Goal: Communication & Community: Answer question/provide support

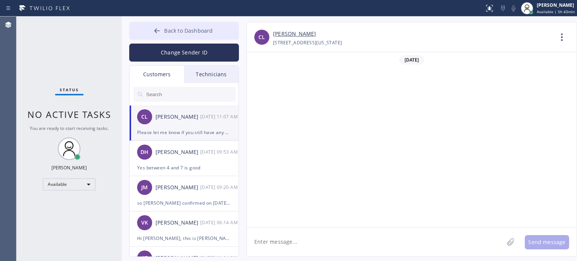
scroll to position [189, 0]
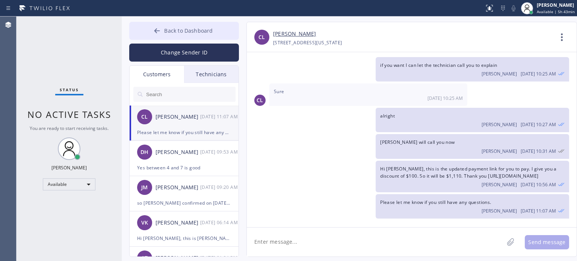
click at [150, 31] on button "Back to Dashboard" at bounding box center [184, 31] width 110 height 18
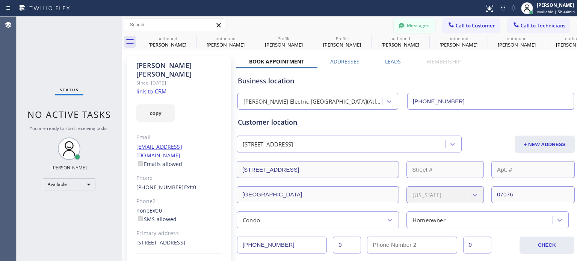
click at [408, 26] on button "Messages" at bounding box center [414, 25] width 41 height 14
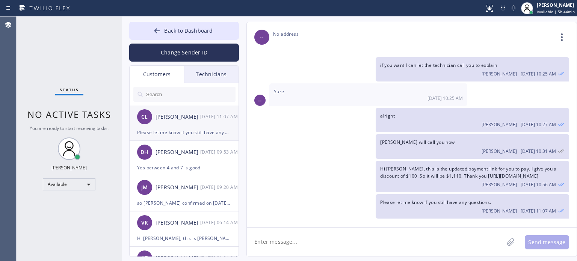
click at [174, 132] on div "Please let me know if you still have any questions." at bounding box center [184, 132] width 94 height 9
click at [194, 29] on span "Back to Dashboard" at bounding box center [188, 30] width 48 height 7
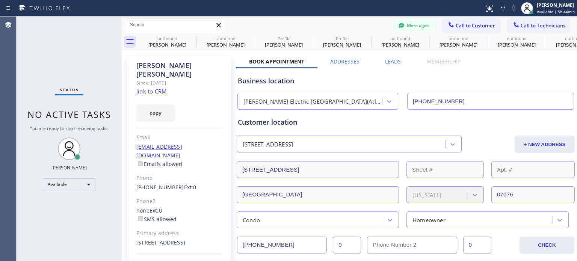
click at [476, 22] on span "Call to Customer" at bounding box center [475, 25] width 39 height 7
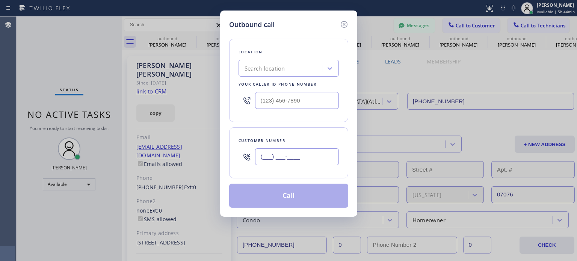
click at [305, 160] on input "(___) ___-____" at bounding box center [297, 156] width 84 height 17
paste input "516) 589-4457"
type input "[PHONE_NUMBER]"
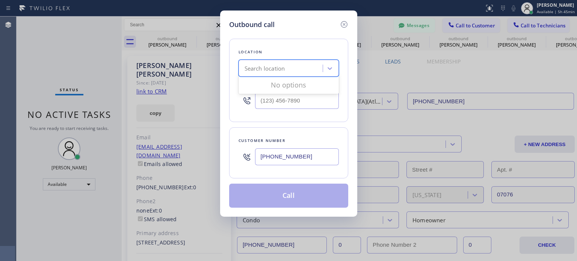
click at [248, 69] on div "Search location" at bounding box center [265, 68] width 41 height 9
paste input "Top [US_STATE] Heating and AC Service"
type input "Top [US_STATE] Heating and AC Service"
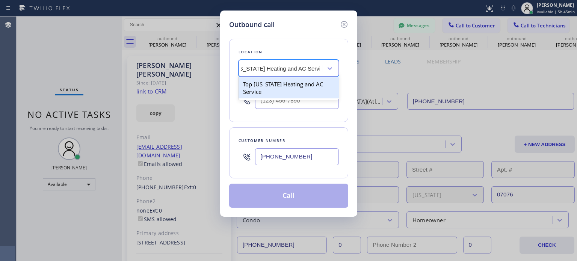
click at [272, 85] on div "Top [US_STATE] Heating and AC Service" at bounding box center [289, 87] width 100 height 21
type input "[PHONE_NUMBER]"
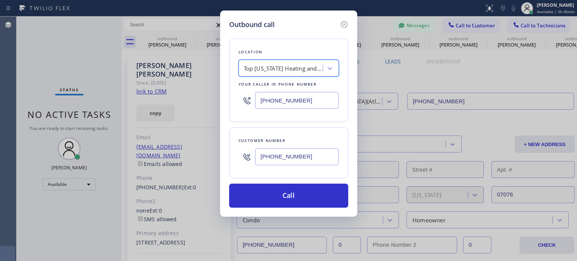
scroll to position [0, 0]
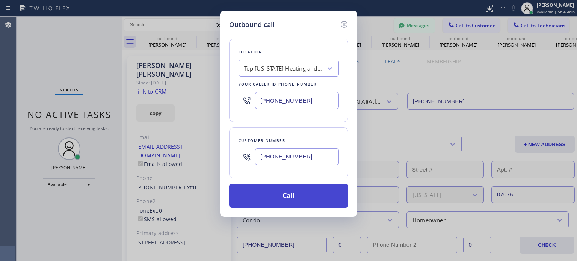
click at [291, 191] on button "Call" at bounding box center [288, 196] width 119 height 24
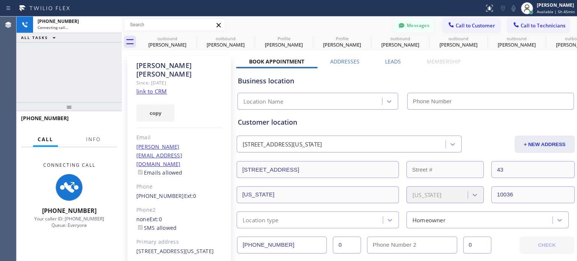
scroll to position [189, 0]
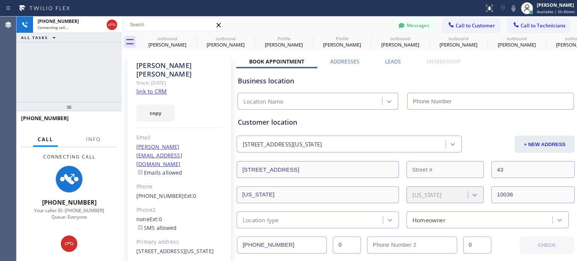
type input "[PHONE_NUMBER]"
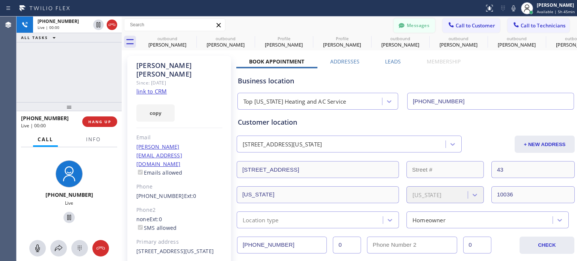
click at [405, 26] on button "Messages" at bounding box center [414, 25] width 41 height 14
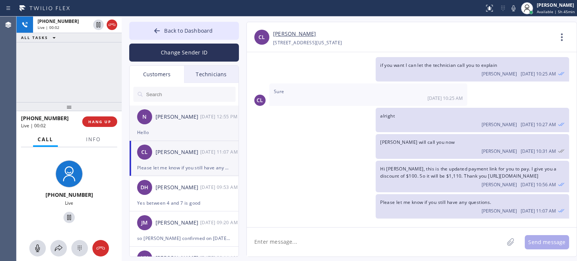
click at [174, 129] on div "Hello" at bounding box center [184, 132] width 94 height 9
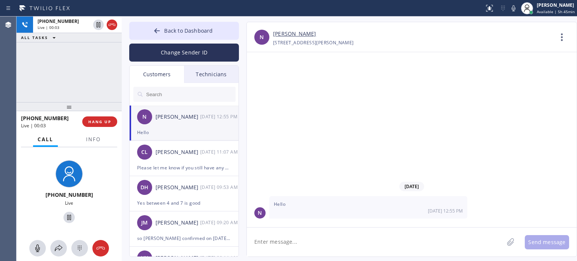
scroll to position [0, 0]
click at [174, 33] on span "Back to Dashboard" at bounding box center [188, 30] width 48 height 7
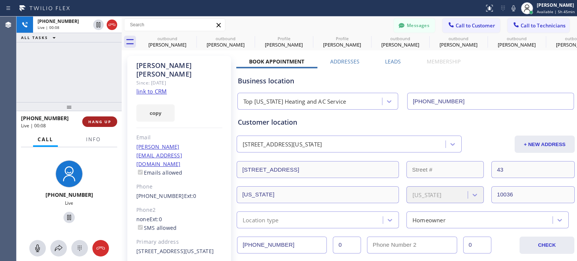
click at [399, 25] on icon at bounding box center [402, 25] width 6 height 5
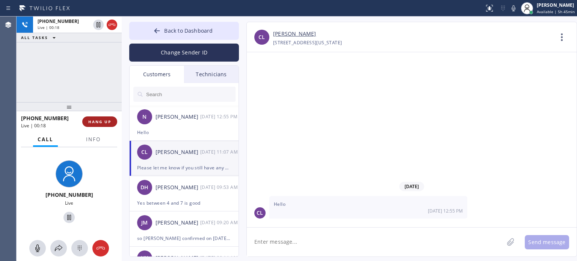
click at [103, 121] on span "HANG UP" at bounding box center [99, 121] width 23 height 5
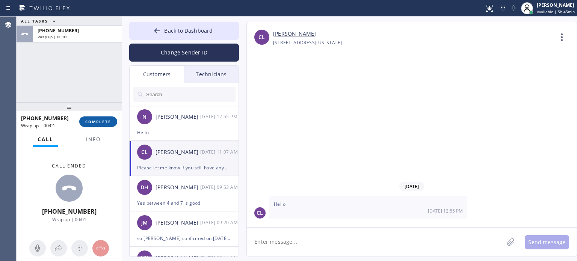
click at [103, 121] on span "COMPLETE" at bounding box center [98, 121] width 26 height 5
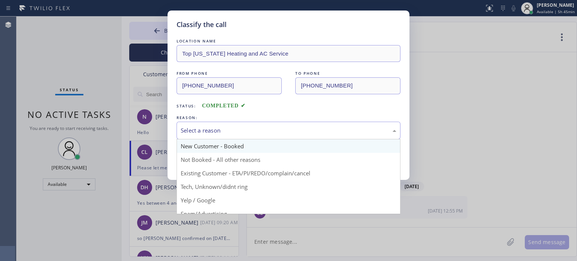
drag, startPoint x: 319, startPoint y: 131, endPoint x: 318, endPoint y: 147, distance: 15.9
click at [319, 132] on div "Select a reason" at bounding box center [289, 130] width 216 height 9
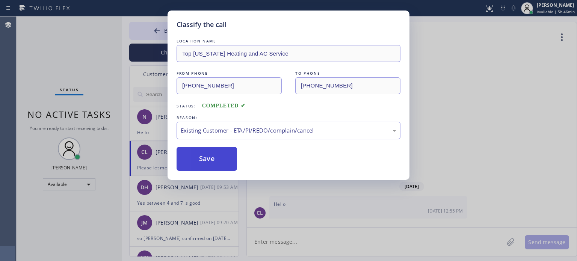
click at [221, 151] on button "Save" at bounding box center [207, 159] width 61 height 24
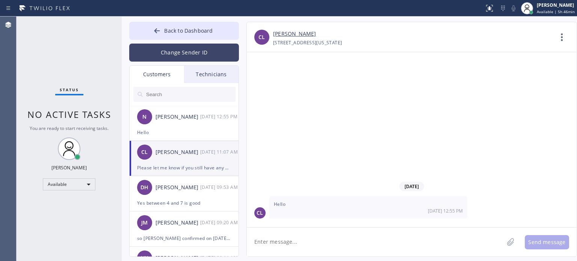
click at [189, 55] on button "Change Sender ID" at bounding box center [184, 53] width 110 height 18
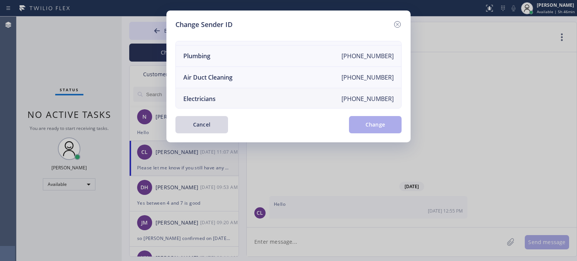
scroll to position [88, 0]
click at [226, 95] on li "Electricians [PHONE_NUMBER]" at bounding box center [289, 97] width 226 height 21
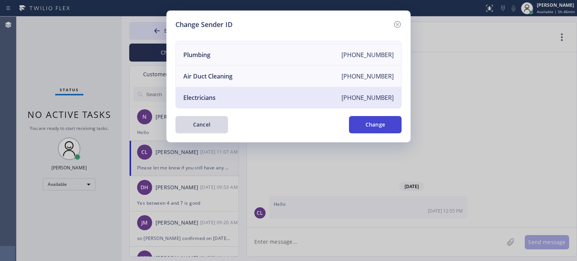
click at [363, 123] on button "Change" at bounding box center [375, 124] width 53 height 17
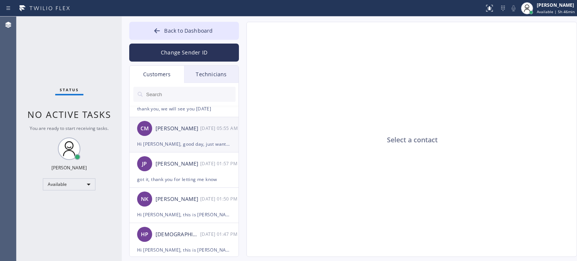
scroll to position [0, 0]
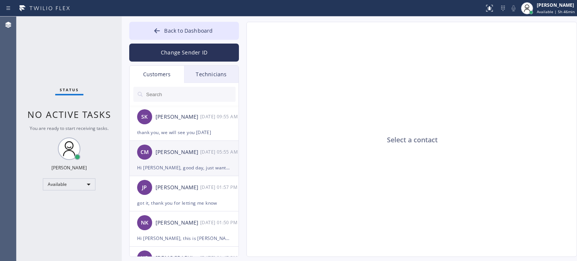
click at [177, 165] on div "Hi [PERSON_NAME], good day, just wanted to follow up if you already sign the pa…" at bounding box center [184, 168] width 94 height 9
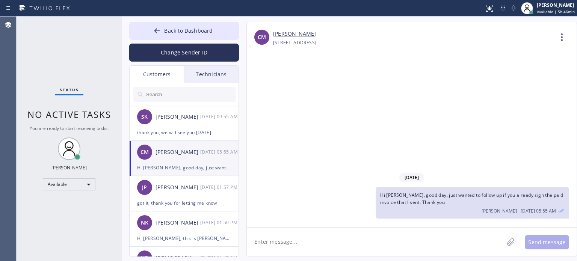
click at [328, 238] on textarea at bounding box center [375, 242] width 257 height 29
click at [174, 24] on button "Back to Dashboard" at bounding box center [184, 31] width 110 height 18
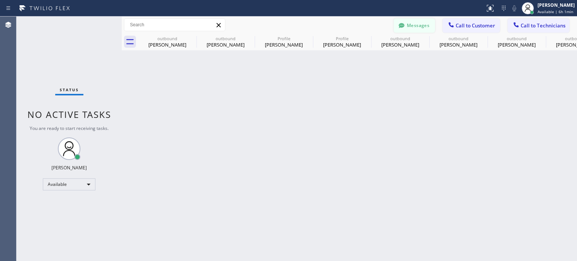
click at [410, 26] on button "Messages" at bounding box center [414, 25] width 41 height 14
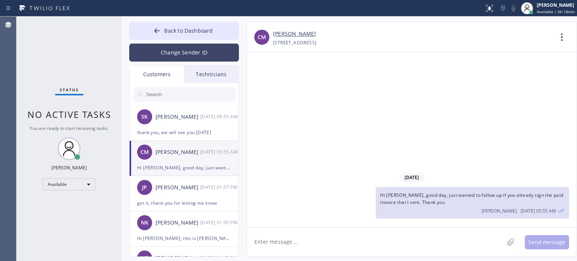
click at [185, 53] on button "Change Sender ID" at bounding box center [184, 53] width 110 height 18
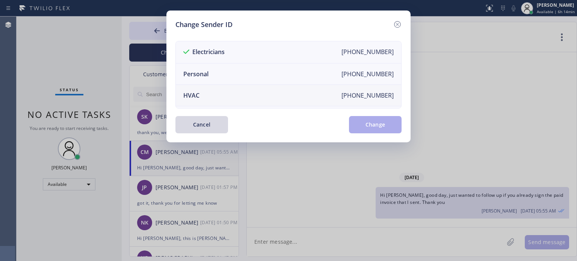
click at [211, 91] on li "HVAC [PHONE_NUMBER]" at bounding box center [289, 95] width 226 height 21
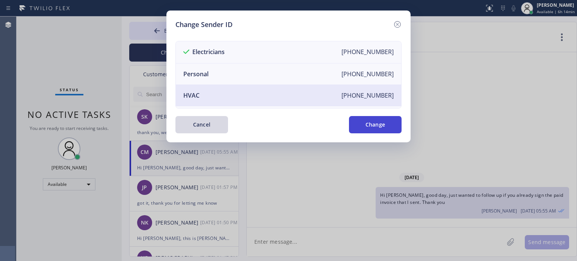
click at [368, 124] on button "Change" at bounding box center [375, 124] width 53 height 17
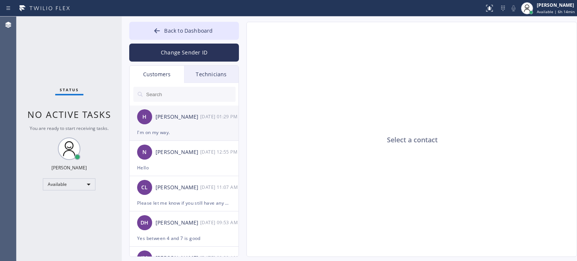
click at [192, 133] on div "I'm on my way." at bounding box center [184, 132] width 94 height 9
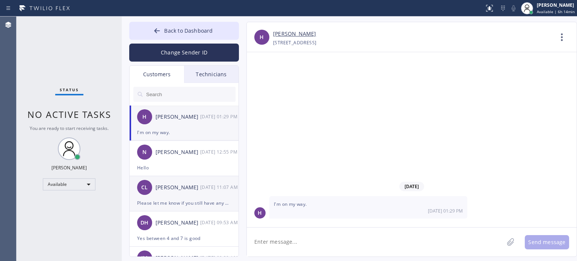
click at [160, 198] on div "[PERSON_NAME] [DATE] 11:07 AM" at bounding box center [185, 187] width 110 height 23
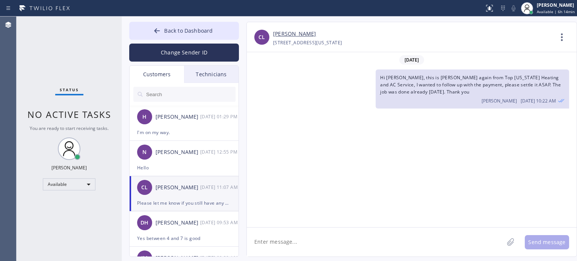
scroll to position [189, 0]
